Goal: Browse casually

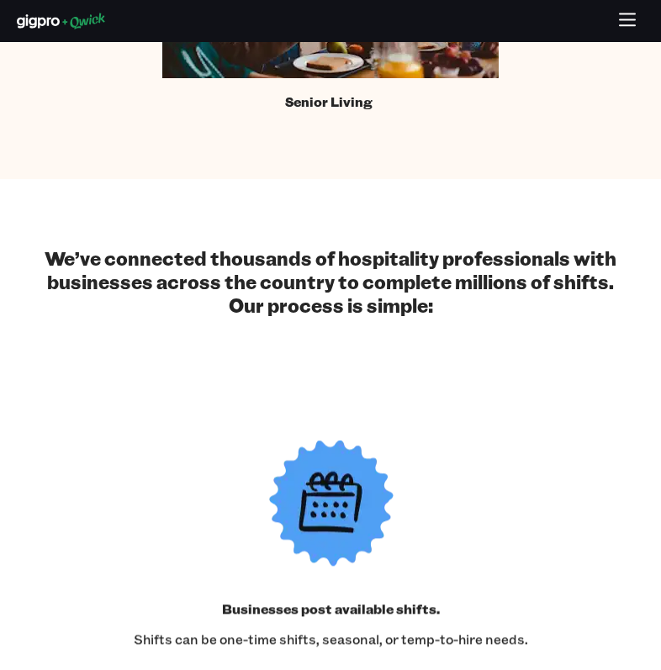
scroll to position [2423, 0]
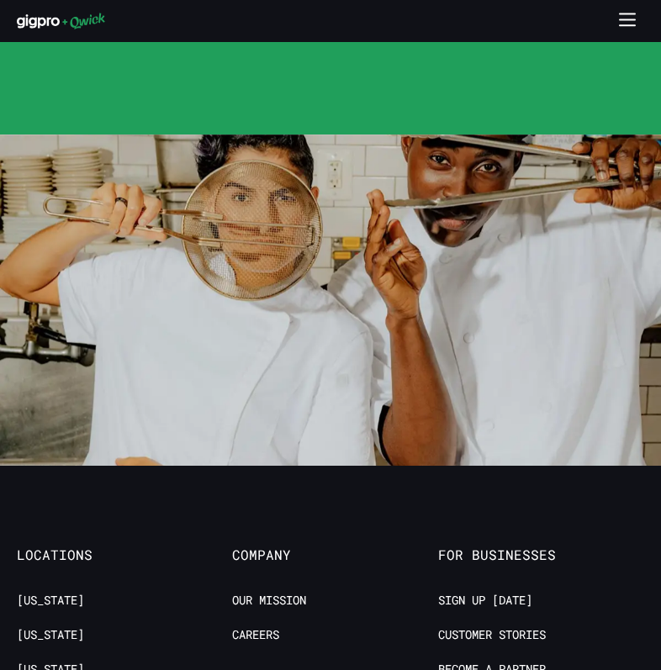
scroll to position [4451, 0]
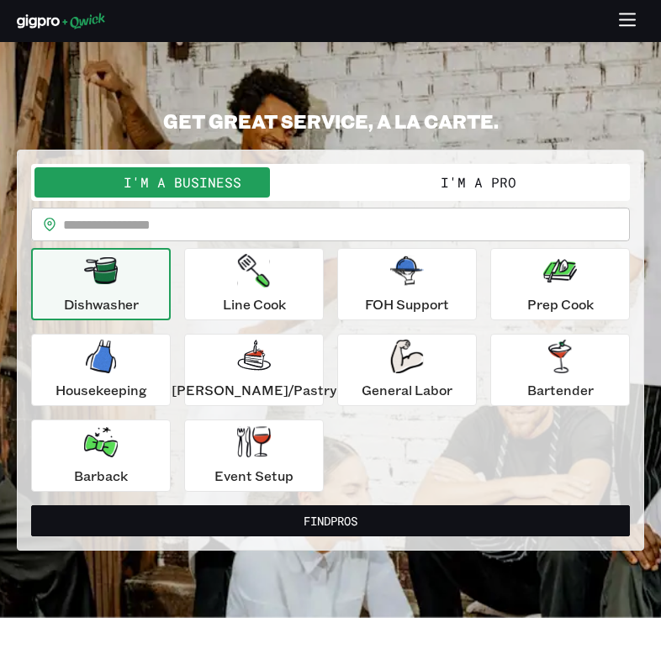
scroll to position [33, 0]
